Goal: Task Accomplishment & Management: Manage account settings

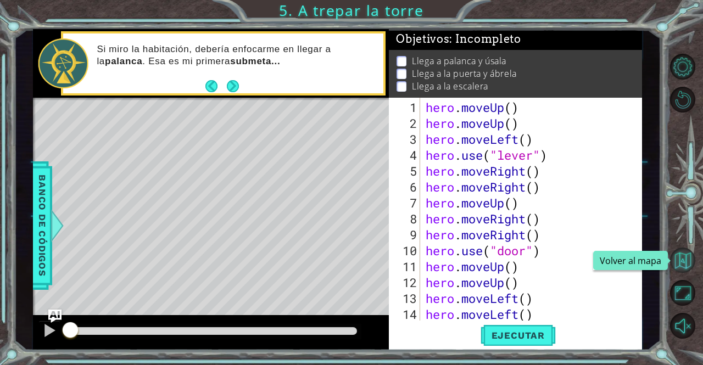
click at [682, 265] on button "Volver al mapa" at bounding box center [683, 261] width 26 height 26
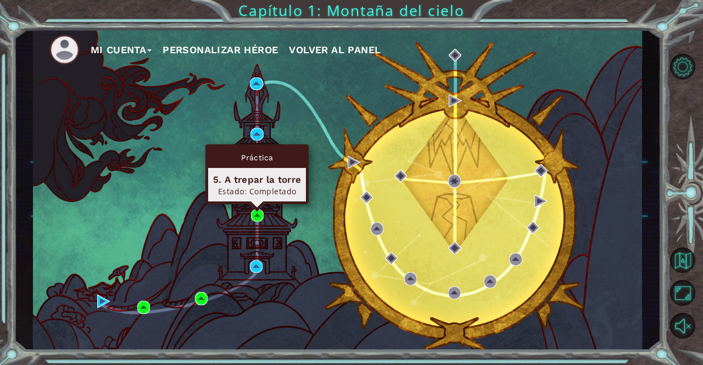
click at [256, 204] on div "Práctica 5. A trepar la torre Estado: Completado" at bounding box center [256, 174] width 103 height 60
click at [257, 214] on img at bounding box center [257, 215] width 13 height 13
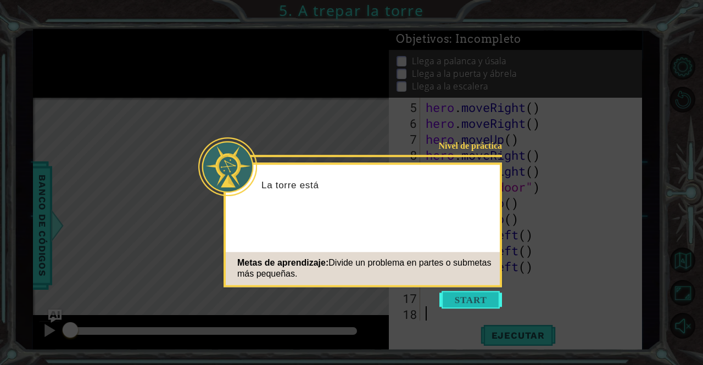
scroll to position [64, 0]
click at [491, 302] on button "Start" at bounding box center [470, 300] width 63 height 18
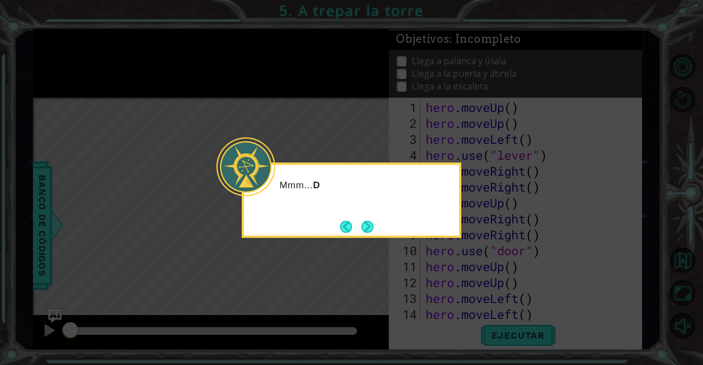
scroll to position [0, 0]
click at [369, 231] on button "Next" at bounding box center [367, 227] width 12 height 12
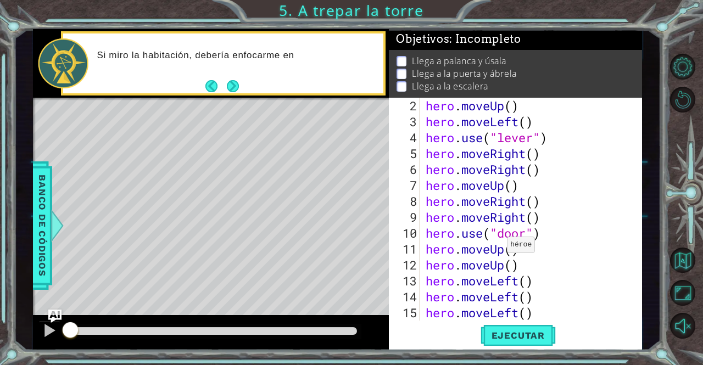
scroll to position [18, 0]
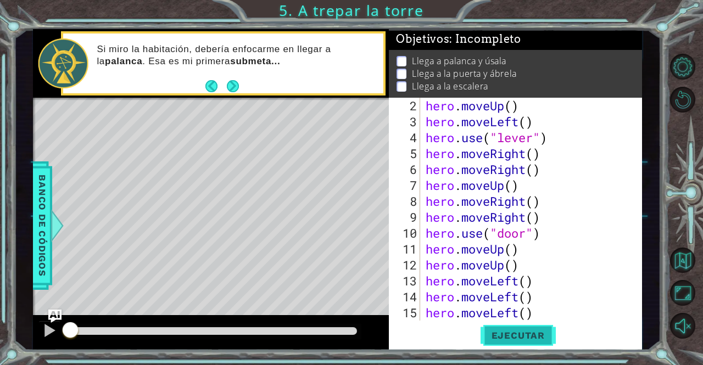
click at [543, 336] on span "Ejecutar" at bounding box center [518, 335] width 75 height 11
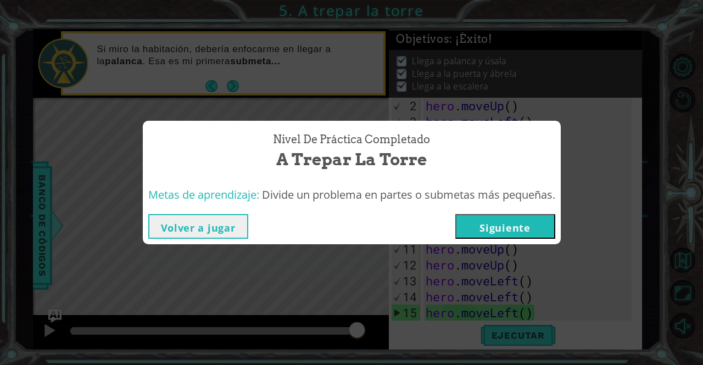
click at [502, 227] on button "Siguiente" at bounding box center [505, 226] width 100 height 25
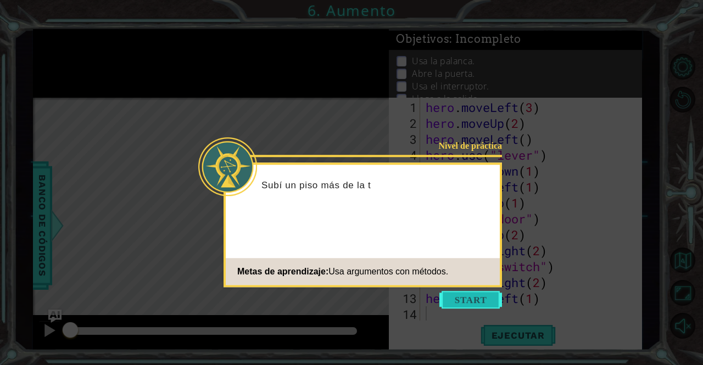
click at [455, 300] on button "Start" at bounding box center [470, 300] width 63 height 18
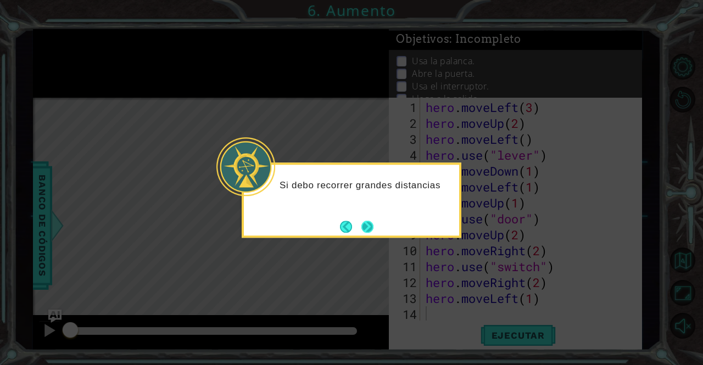
click at [374, 221] on button "Next" at bounding box center [367, 227] width 12 height 12
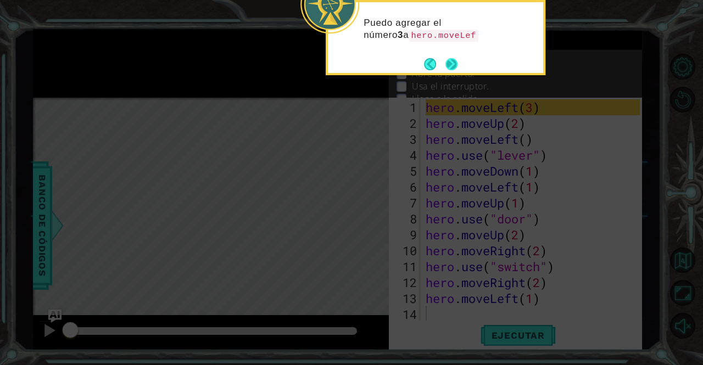
click at [447, 68] on button "Next" at bounding box center [451, 64] width 12 height 12
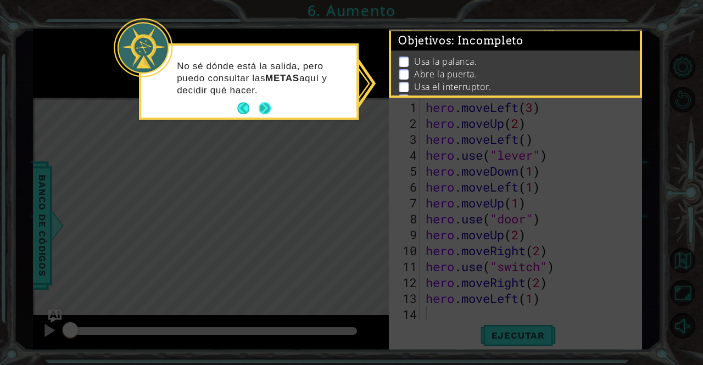
click at [266, 113] on button "Next" at bounding box center [265, 109] width 12 height 12
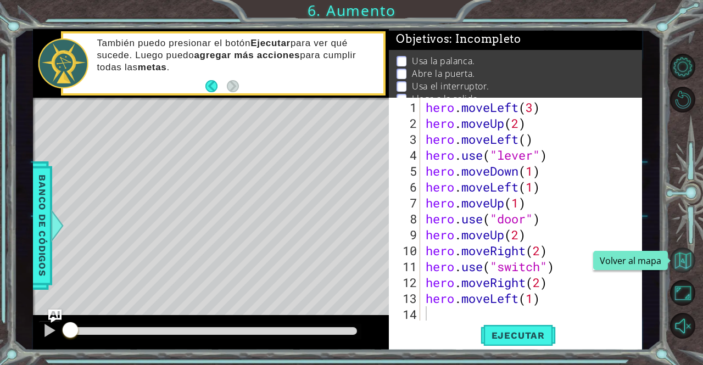
click at [682, 263] on button "Volver al mapa" at bounding box center [683, 261] width 26 height 26
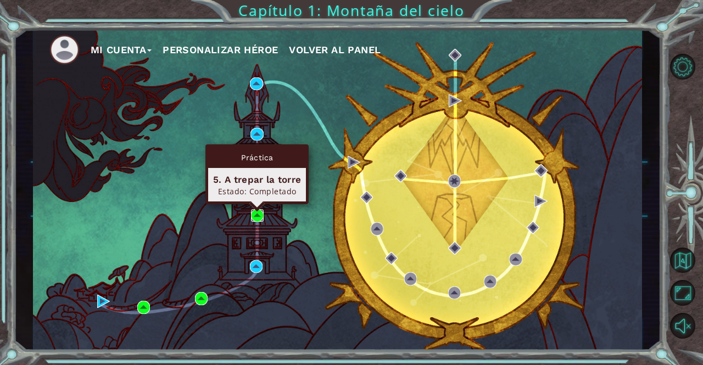
click at [257, 218] on img at bounding box center [257, 215] width 13 height 13
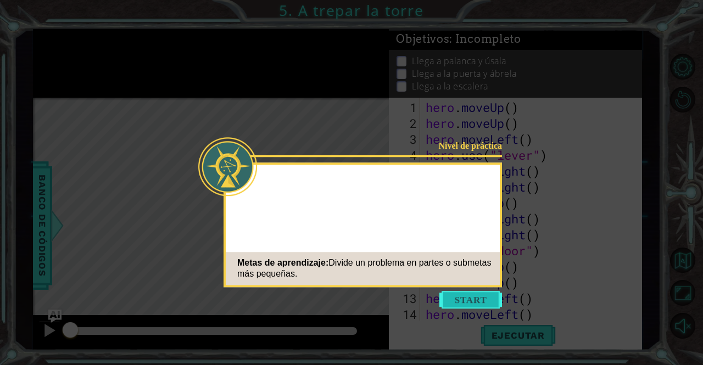
click at [465, 300] on button "Start" at bounding box center [470, 300] width 63 height 18
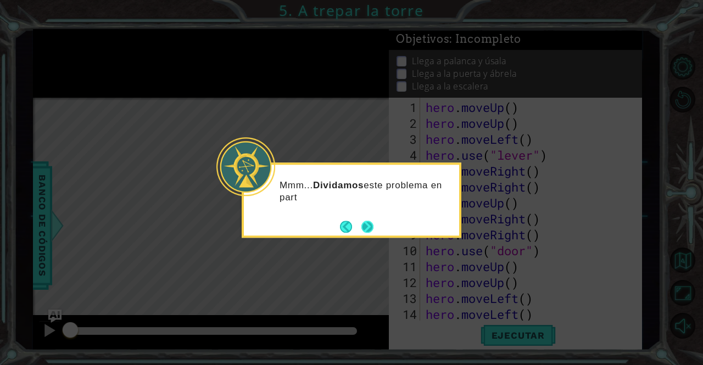
click at [371, 231] on button "Next" at bounding box center [367, 227] width 12 height 12
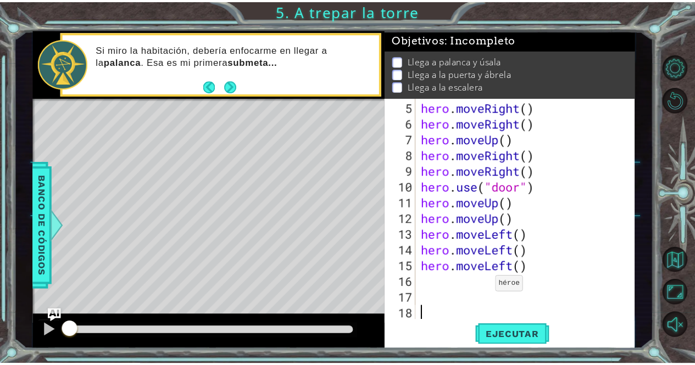
scroll to position [64, 0]
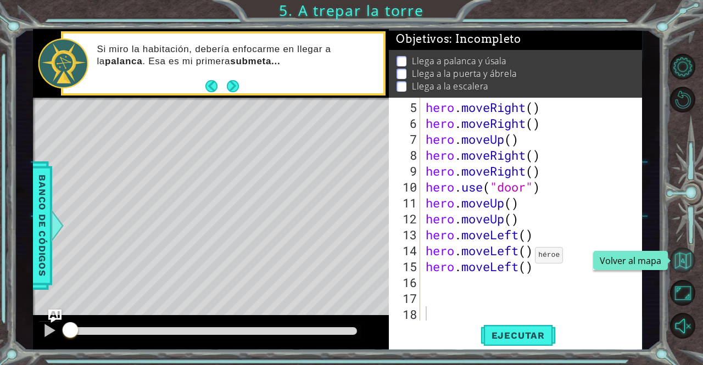
click at [680, 258] on button "Volver al mapa" at bounding box center [683, 261] width 26 height 26
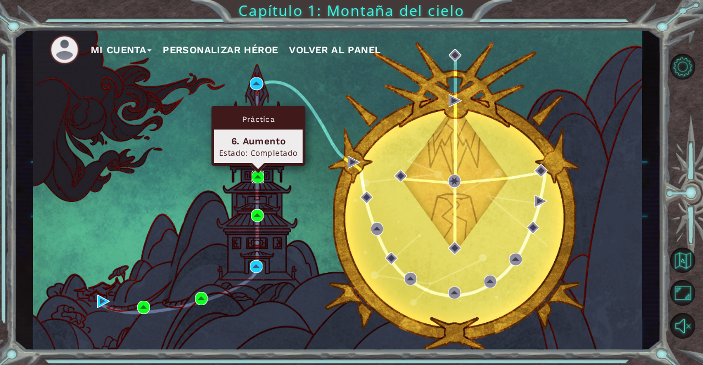
click at [259, 179] on img at bounding box center [258, 177] width 13 height 13
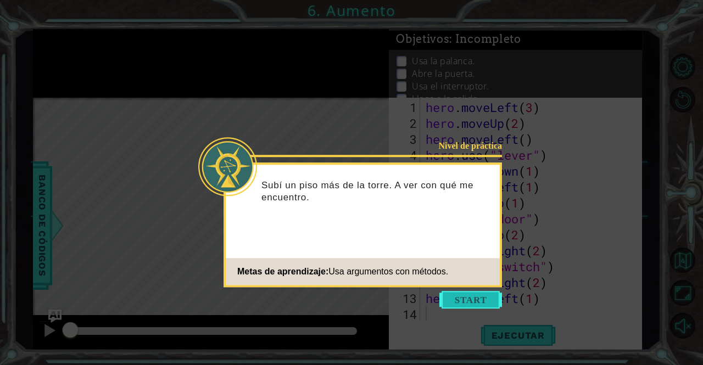
click at [479, 302] on button "Start" at bounding box center [470, 300] width 63 height 18
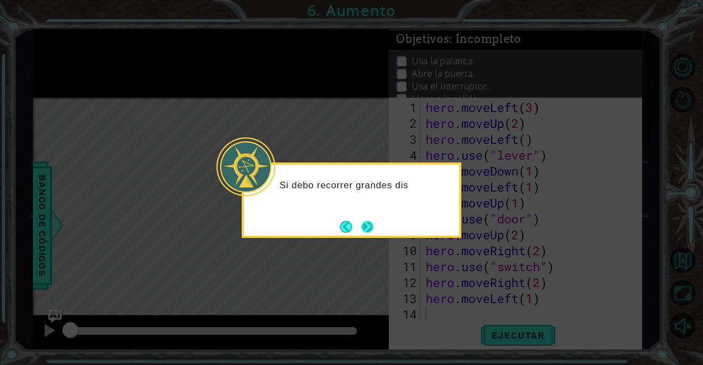
click at [369, 227] on button "Next" at bounding box center [367, 227] width 12 height 12
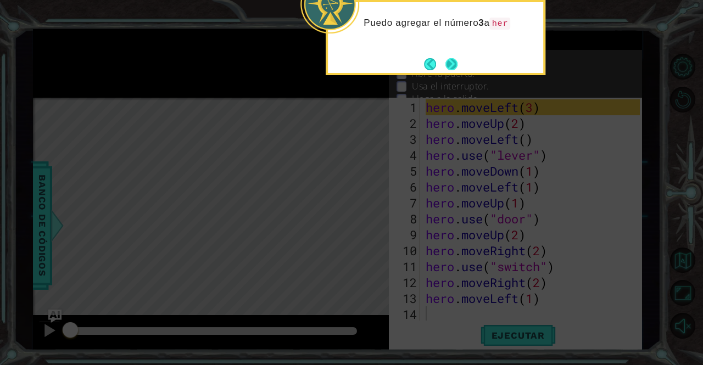
click at [455, 58] on button "Next" at bounding box center [451, 64] width 12 height 12
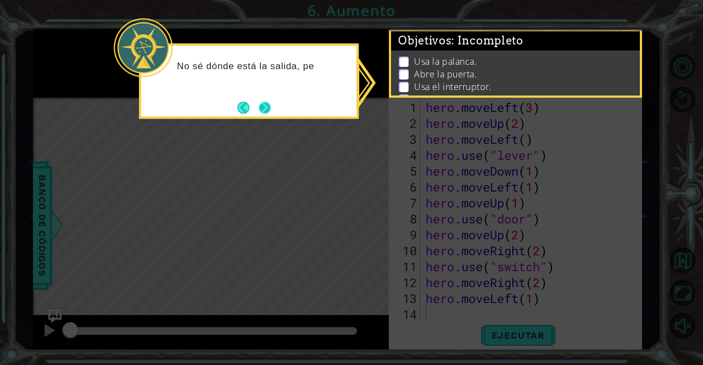
click at [269, 114] on button "Next" at bounding box center [265, 108] width 12 height 12
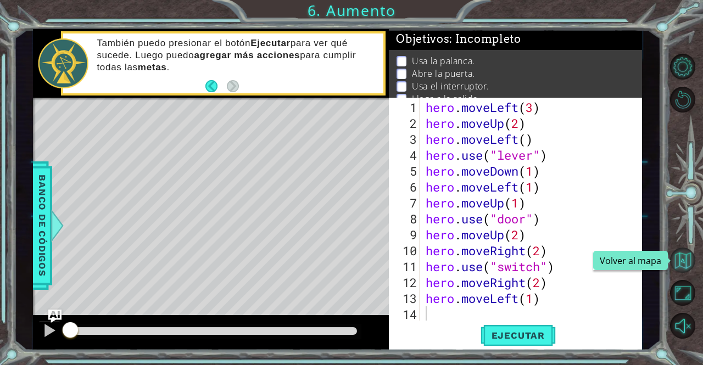
click at [683, 260] on button "Volver al mapa" at bounding box center [683, 261] width 26 height 26
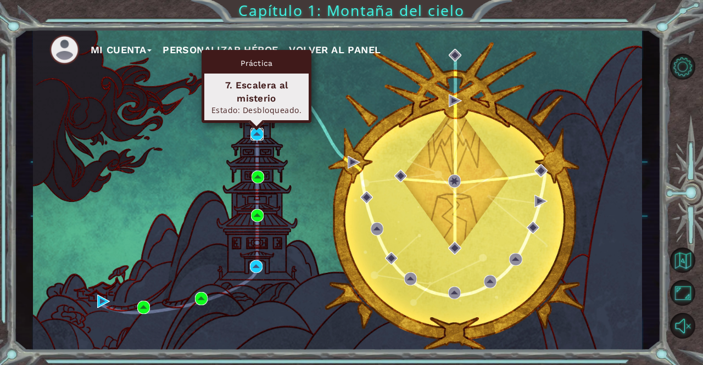
click at [263, 132] on img at bounding box center [256, 134] width 13 height 13
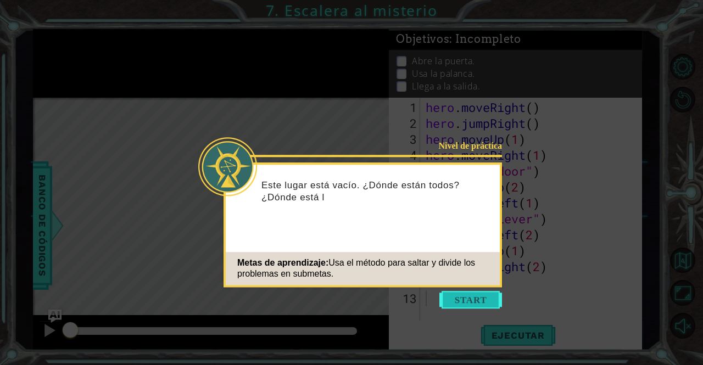
click at [460, 299] on button "Start" at bounding box center [470, 300] width 63 height 18
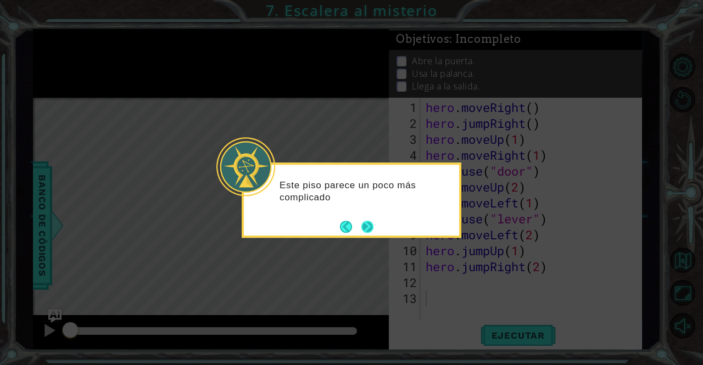
click at [376, 226] on div "Este piso parece un poco más complicado" at bounding box center [352, 200] width 220 height 75
click at [372, 226] on button "Next" at bounding box center [367, 227] width 12 height 12
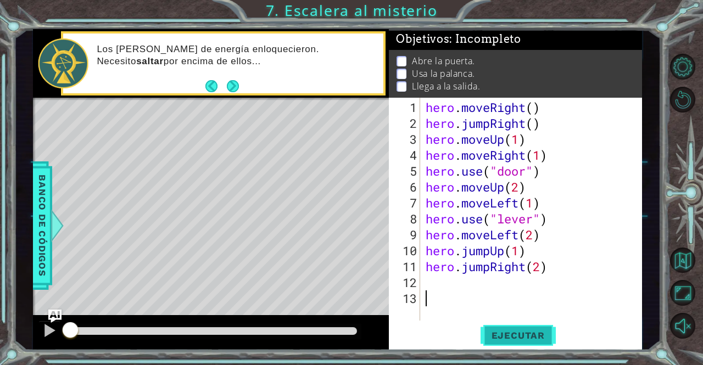
click at [524, 328] on button "Ejecutar" at bounding box center [518, 335] width 75 height 25
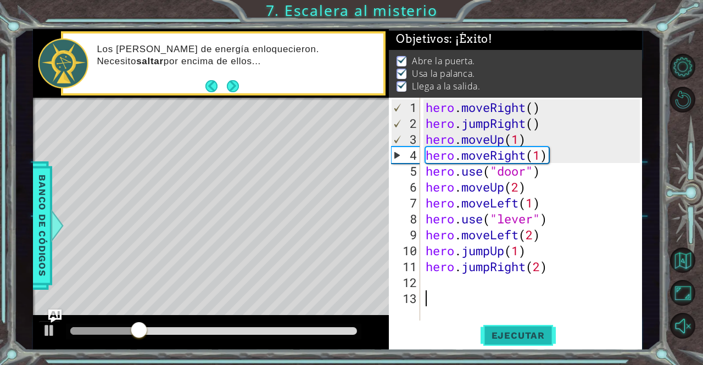
click at [524, 328] on button "Ejecutar" at bounding box center [518, 335] width 75 height 25
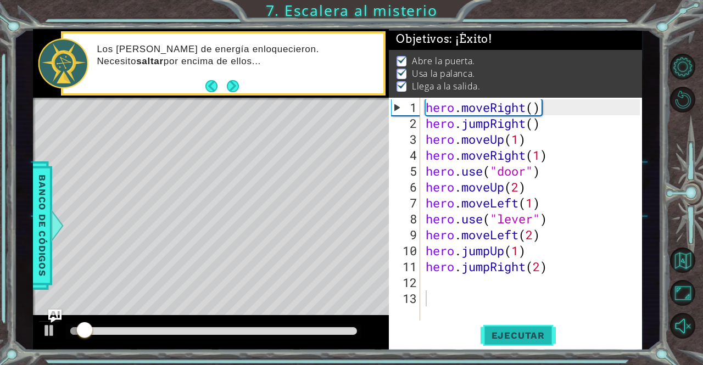
click at [524, 328] on button "Ejecutar" at bounding box center [518, 335] width 75 height 25
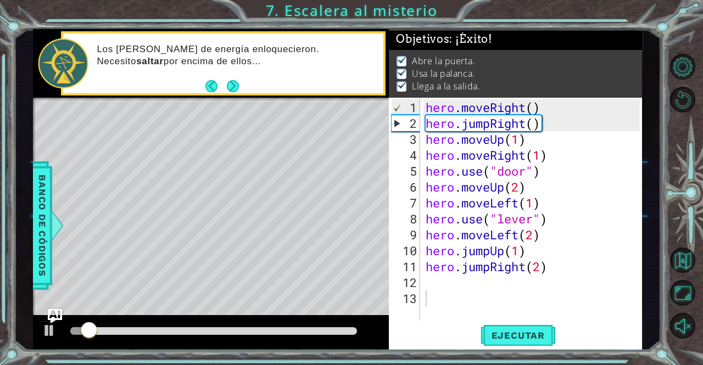
click at [51, 324] on img "Ask AI" at bounding box center [54, 316] width 14 height 14
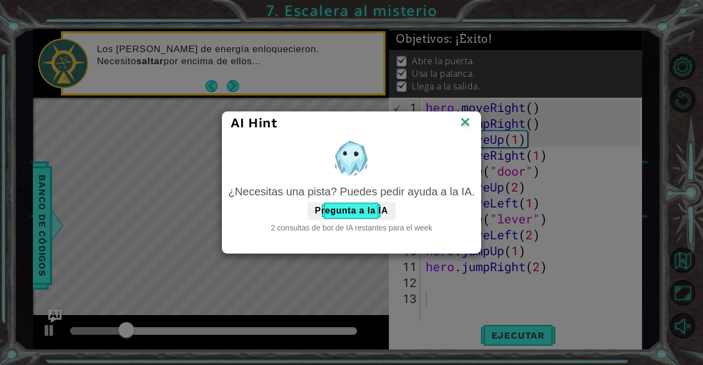
click at [463, 119] on img at bounding box center [465, 123] width 14 height 16
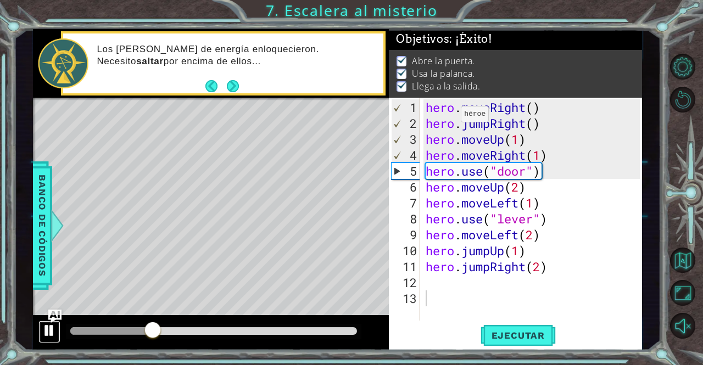
click at [44, 337] on div at bounding box center [49, 331] width 14 height 14
click at [501, 341] on span "Ejecutar" at bounding box center [518, 335] width 75 height 11
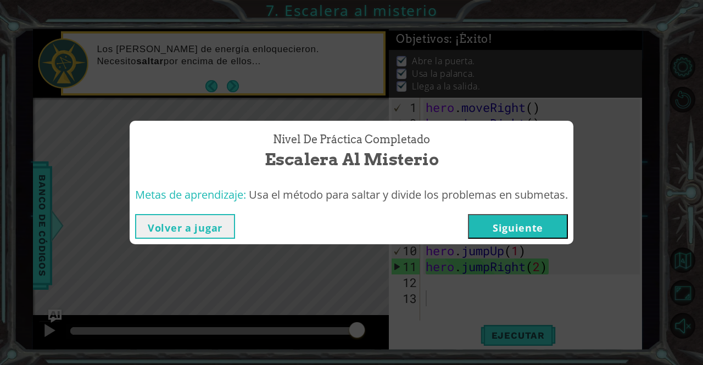
click at [505, 223] on button "Siguiente" at bounding box center [518, 226] width 100 height 25
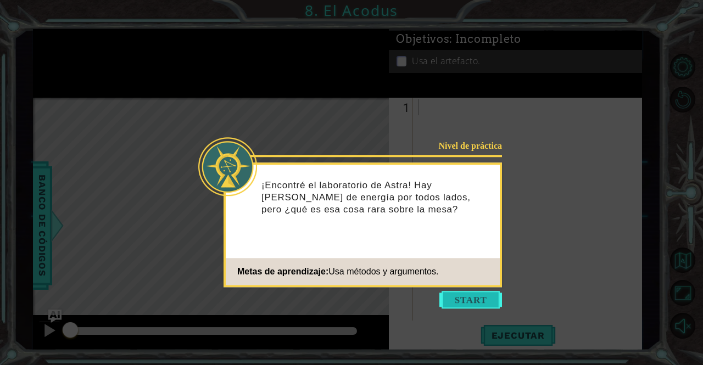
click at [476, 296] on button "Start" at bounding box center [470, 300] width 63 height 18
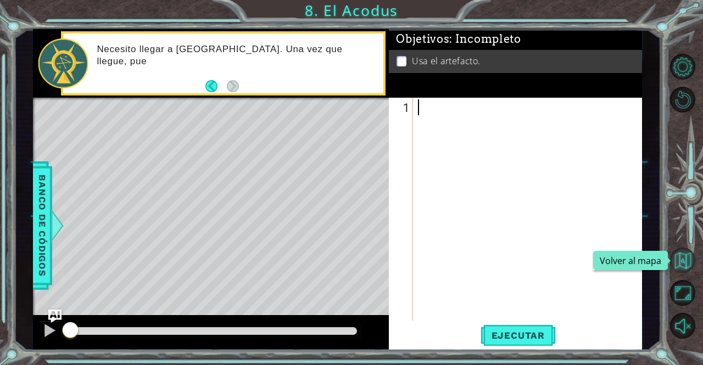
click at [683, 258] on button "Volver al mapa" at bounding box center [683, 261] width 26 height 26
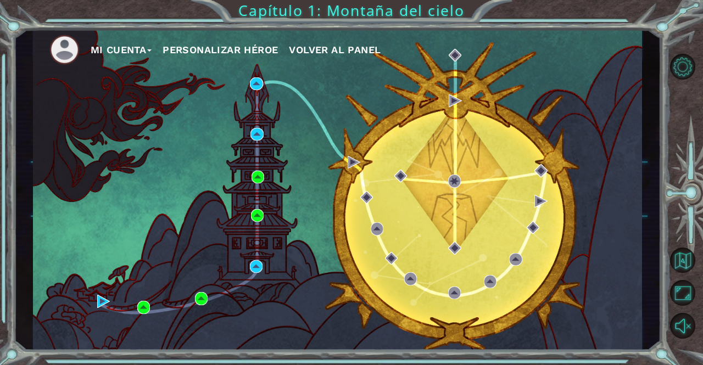
click at [133, 47] on button "Mi Cuenta" at bounding box center [122, 50] width 62 height 16
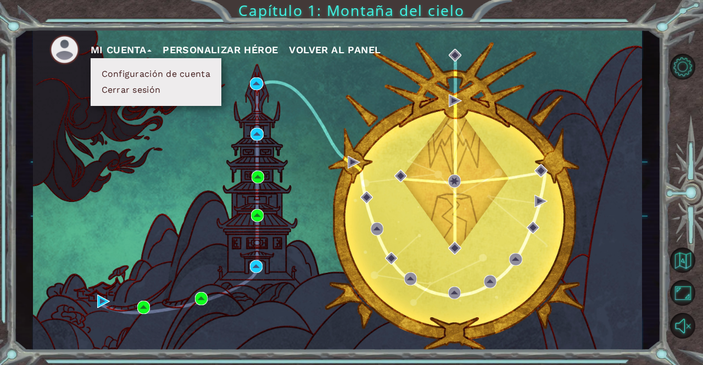
click at [133, 76] on button "Configuración de cuenta" at bounding box center [155, 74] width 115 height 12
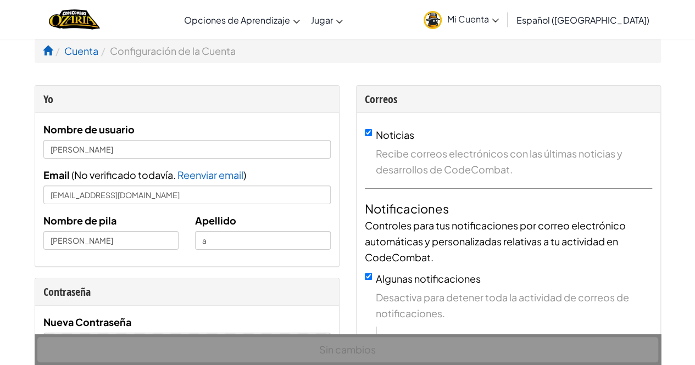
click at [499, 18] on span "Mi Cuenta" at bounding box center [473, 19] width 52 height 12
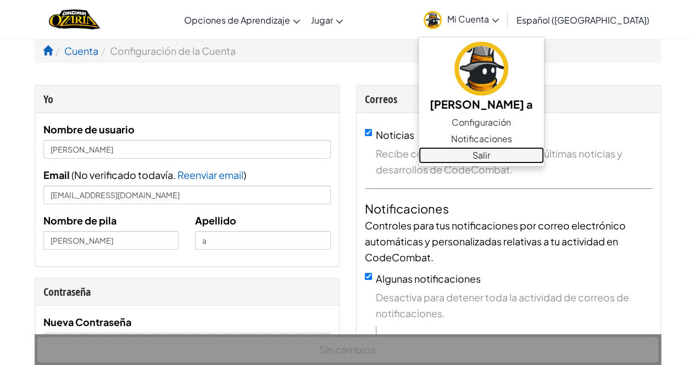
click at [525, 152] on link "Salir" at bounding box center [481, 155] width 125 height 16
